Goal: Find specific page/section: Find specific page/section

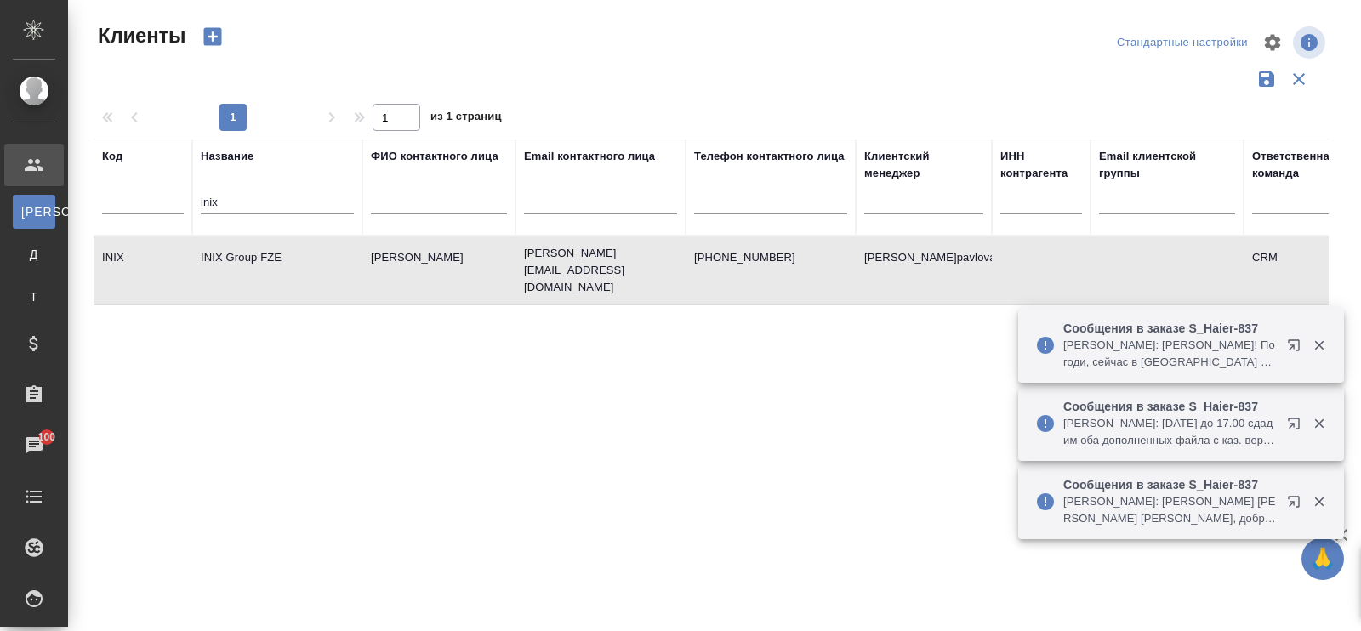
select select "RU"
click at [259, 197] on input "inix" at bounding box center [277, 203] width 153 height 21
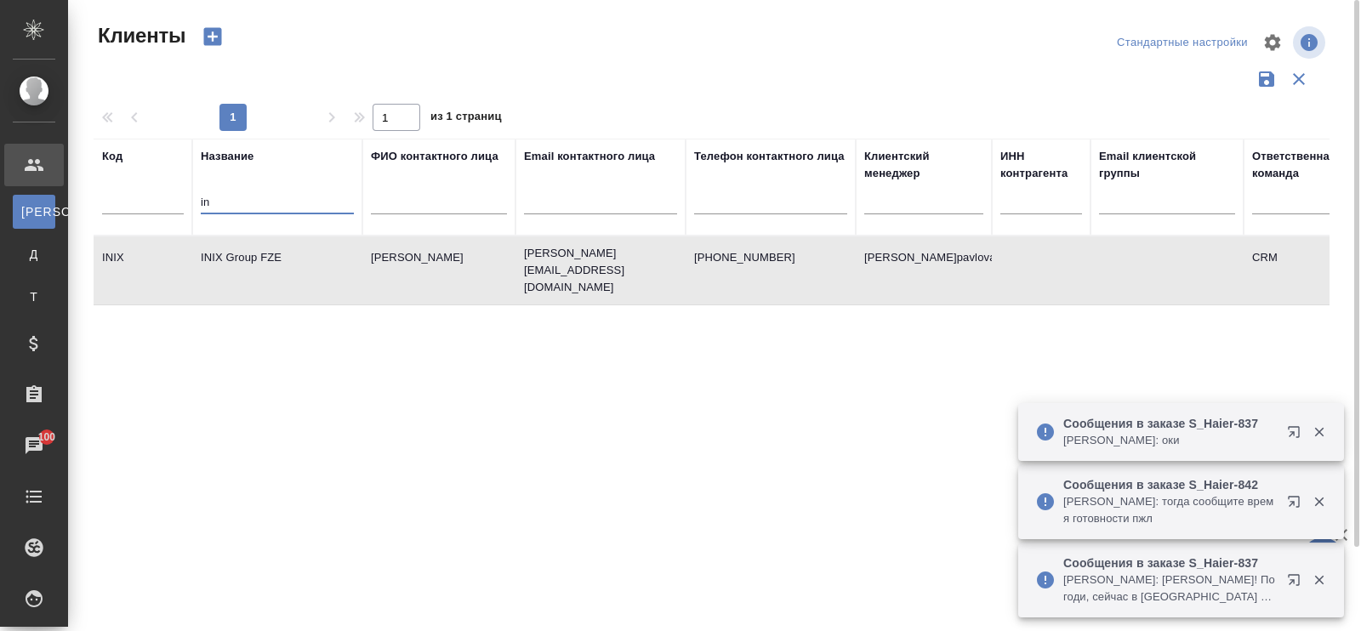
type input "i"
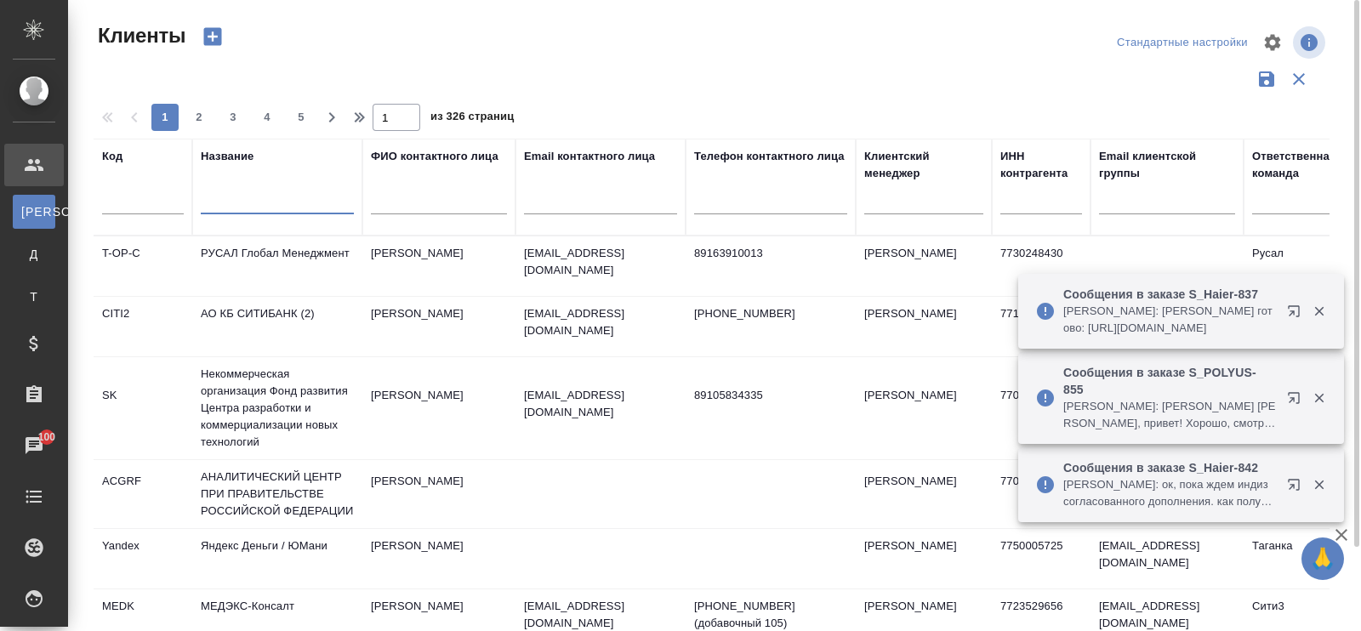
click at [629, 196] on input "text" at bounding box center [600, 203] width 153 height 21
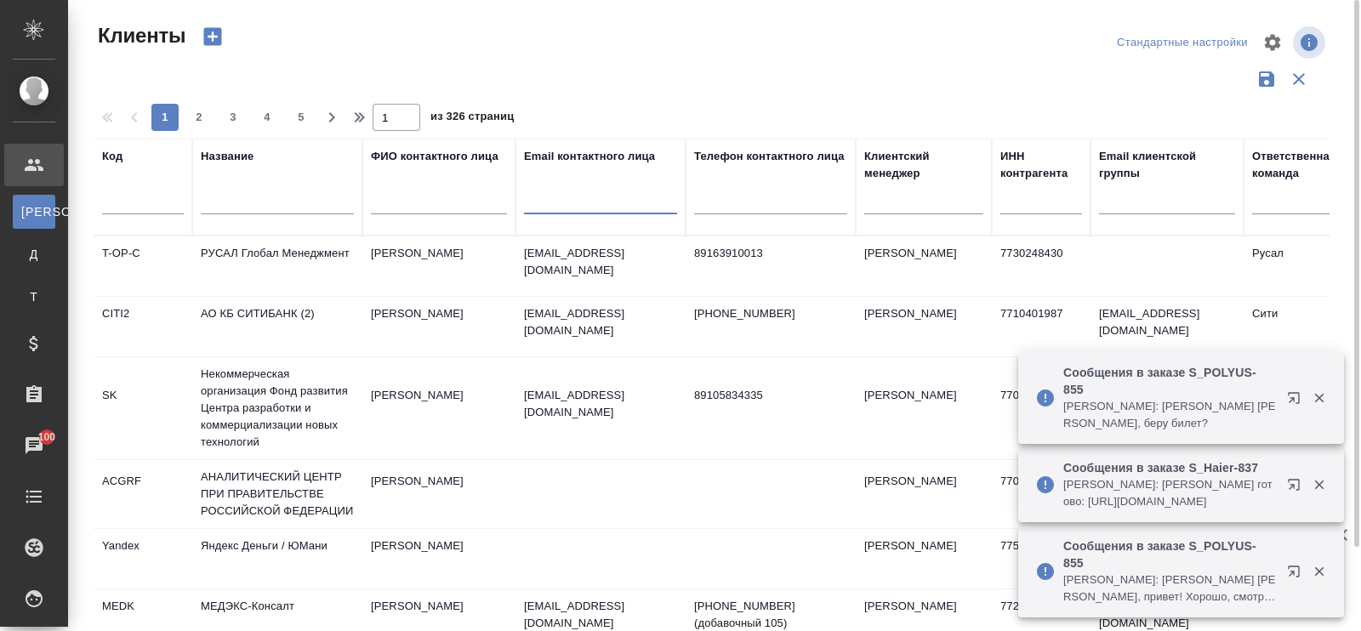
paste input "@[DOMAIN_NAME]"
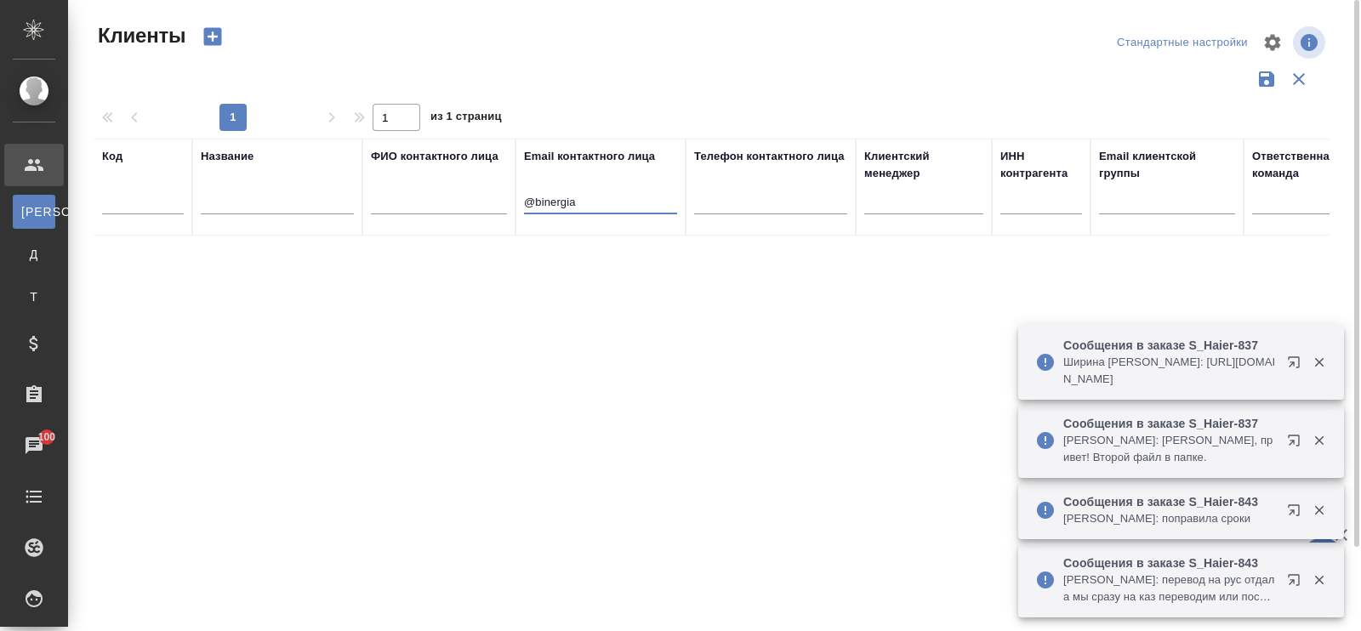
type input "@binergia"
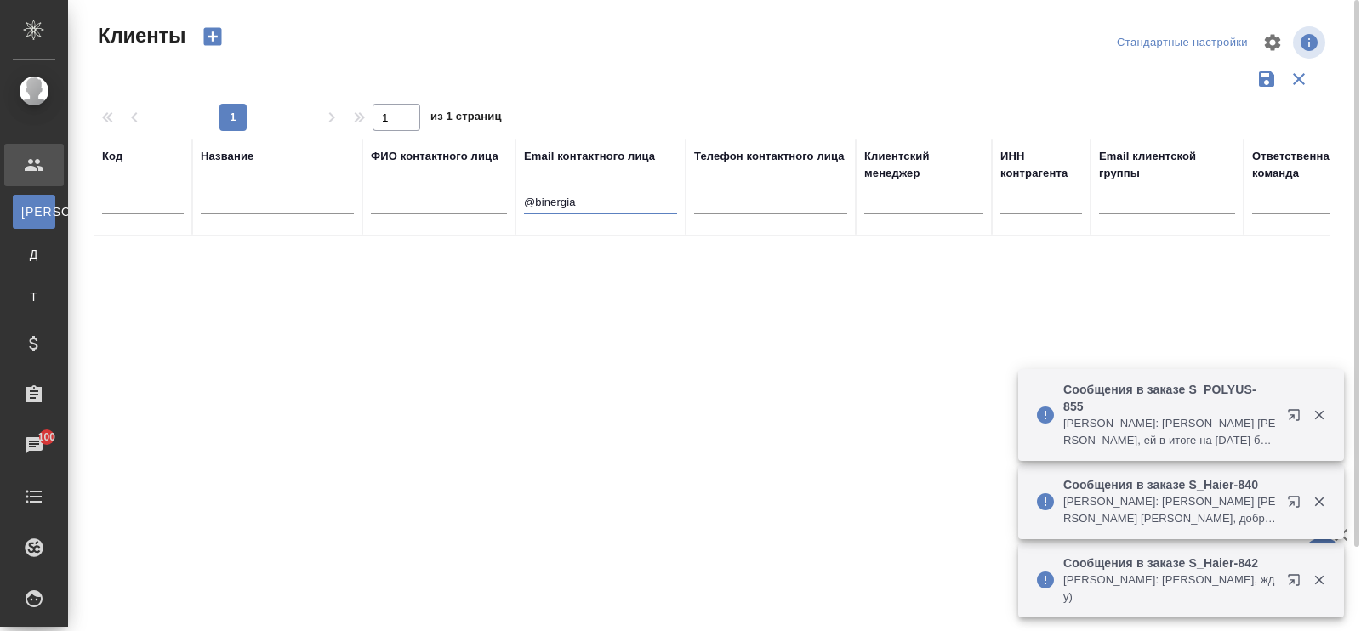
drag, startPoint x: 604, startPoint y: 200, endPoint x: 490, endPoint y: 195, distance: 114.1
click at [490, 195] on tr "Код Название ФИО контактного лица Email контактного лица @binergia Телефон конт…" at bounding box center [737, 187] width 1286 height 97
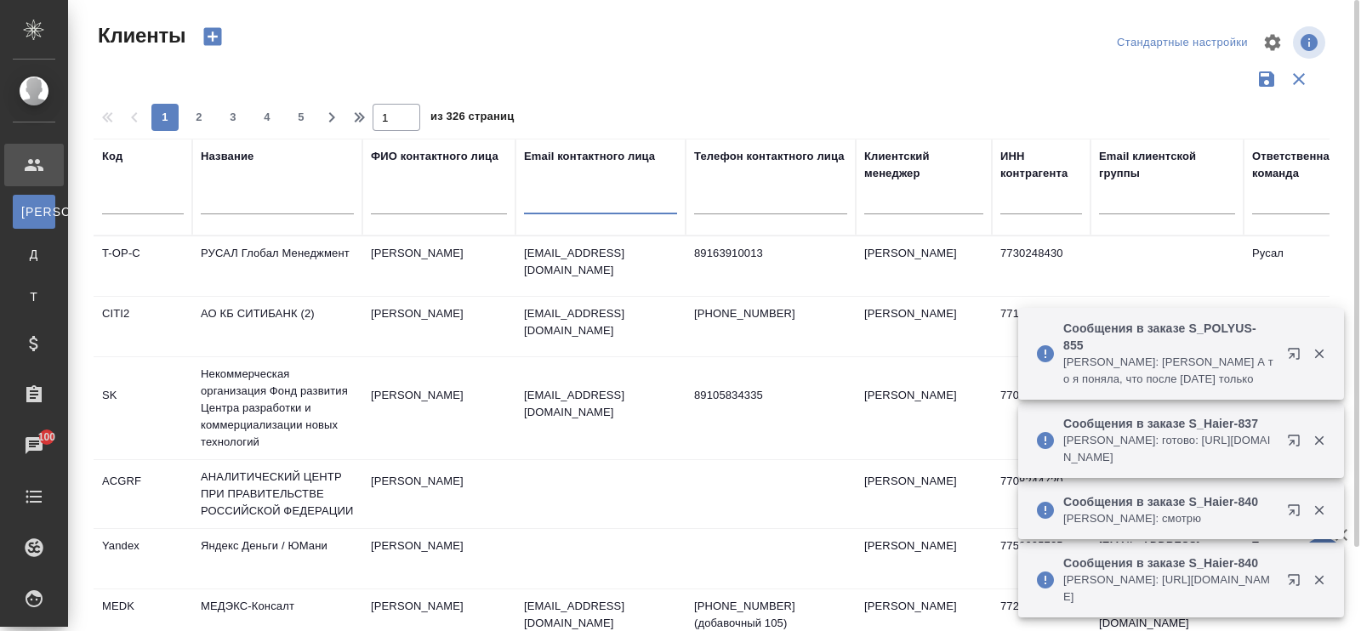
click at [236, 202] on input "text" at bounding box center [277, 203] width 153 height 21
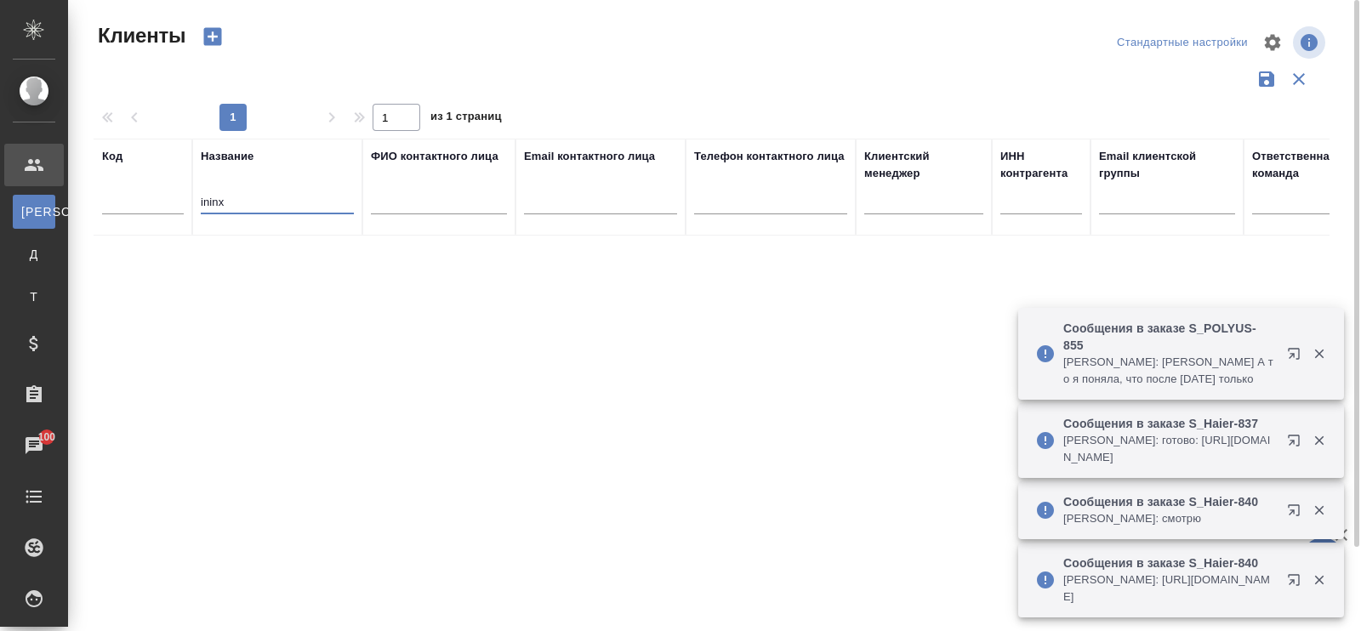
click at [217, 202] on input "ininx" at bounding box center [277, 203] width 153 height 21
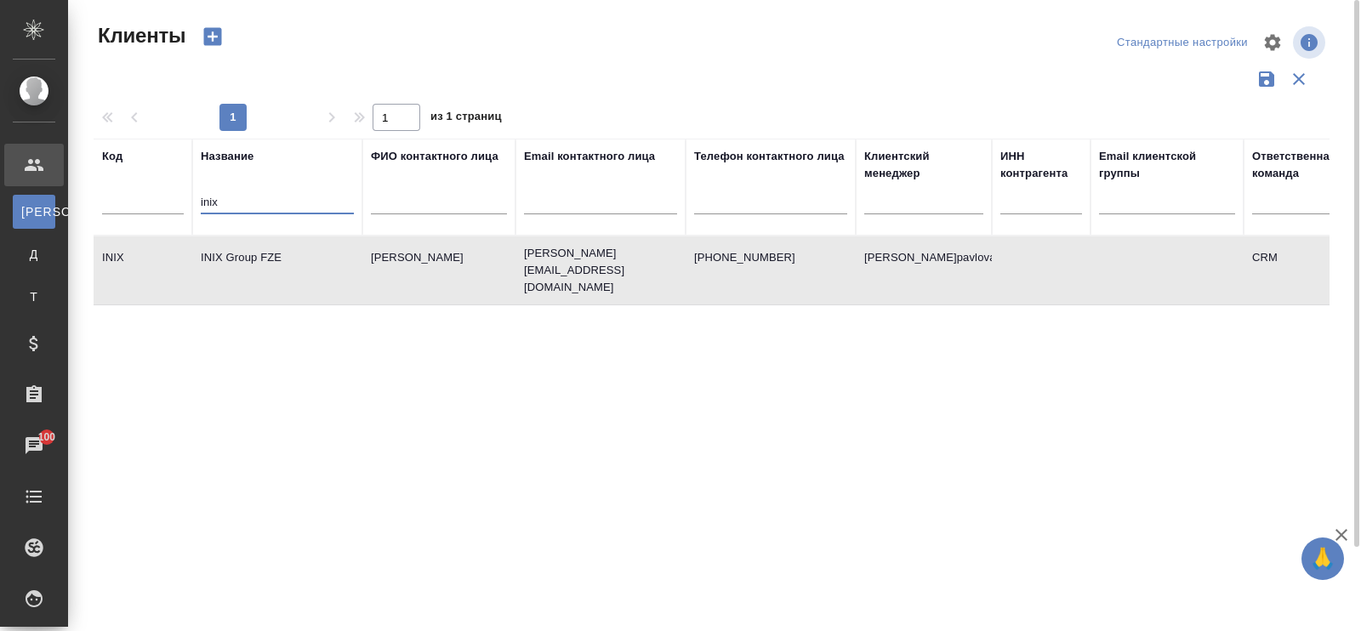
type input "inix"
click at [281, 257] on td "INIX Group FZE" at bounding box center [277, 271] width 170 height 60
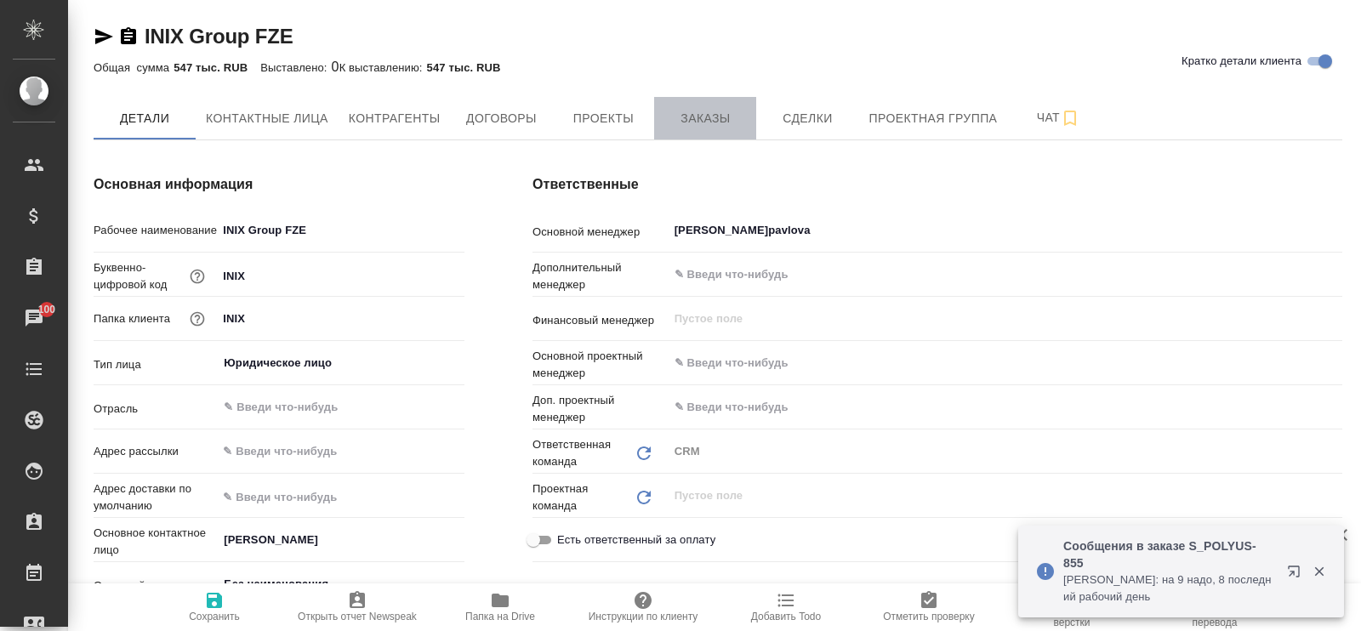
click at [693, 114] on span "Заказы" at bounding box center [705, 118] width 82 height 21
